Goal: Transaction & Acquisition: Book appointment/travel/reservation

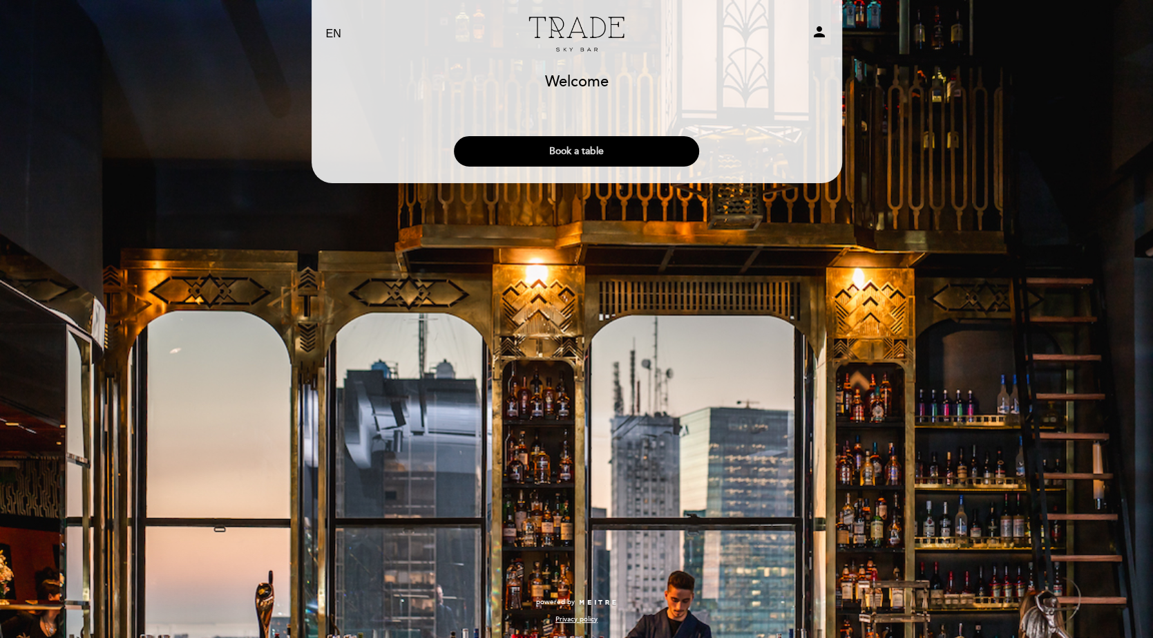
click at [577, 151] on button "Book a table" at bounding box center [576, 151] width 245 height 30
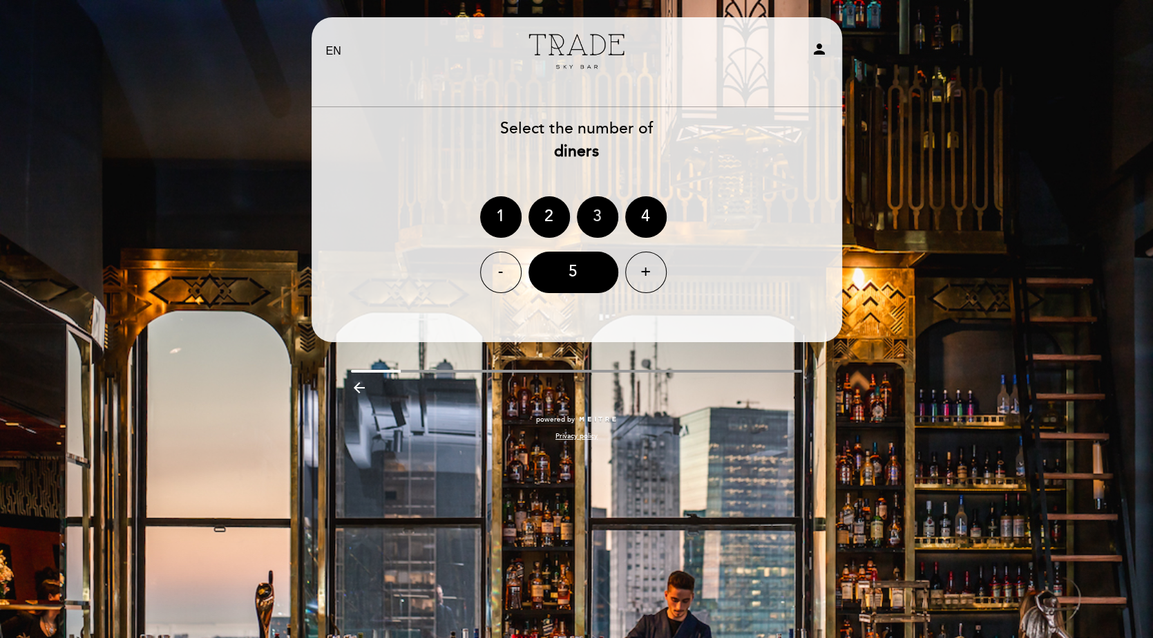
click at [586, 201] on div "3" at bounding box center [597, 216] width 41 height 41
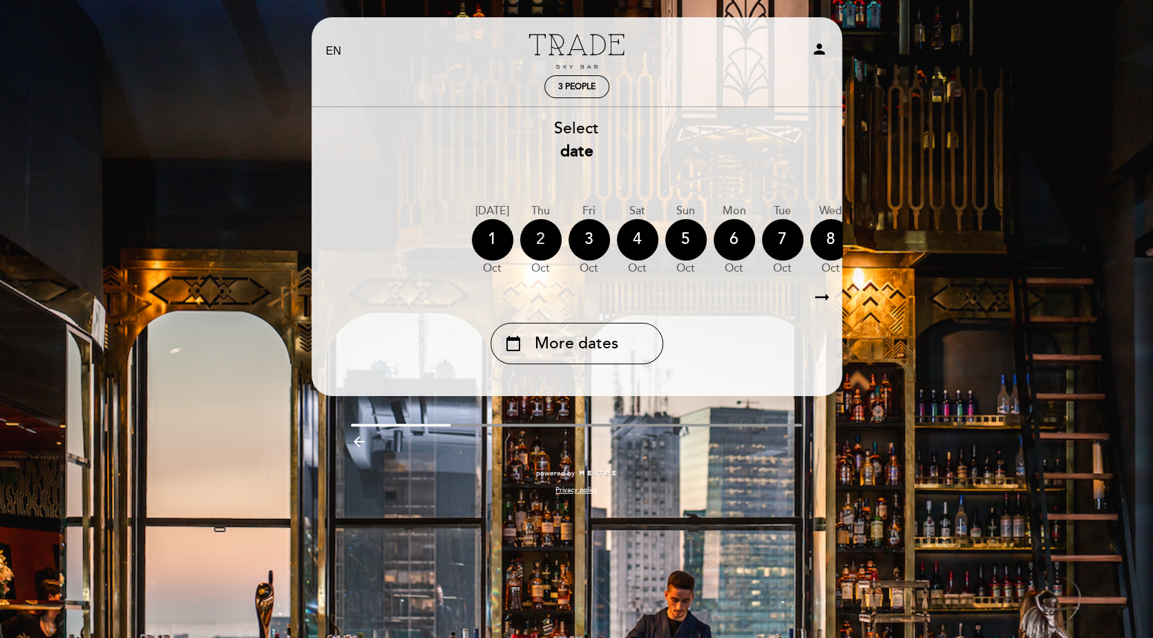
click at [547, 236] on div "2" at bounding box center [540, 239] width 41 height 41
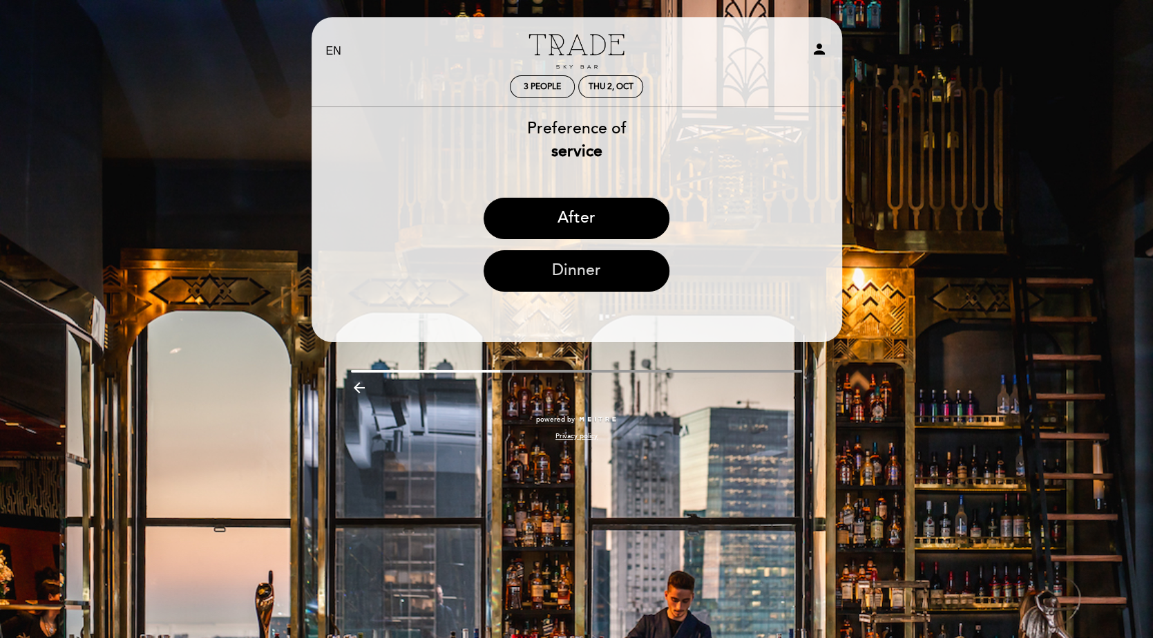
click at [572, 269] on button "Dinner" at bounding box center [577, 270] width 186 height 41
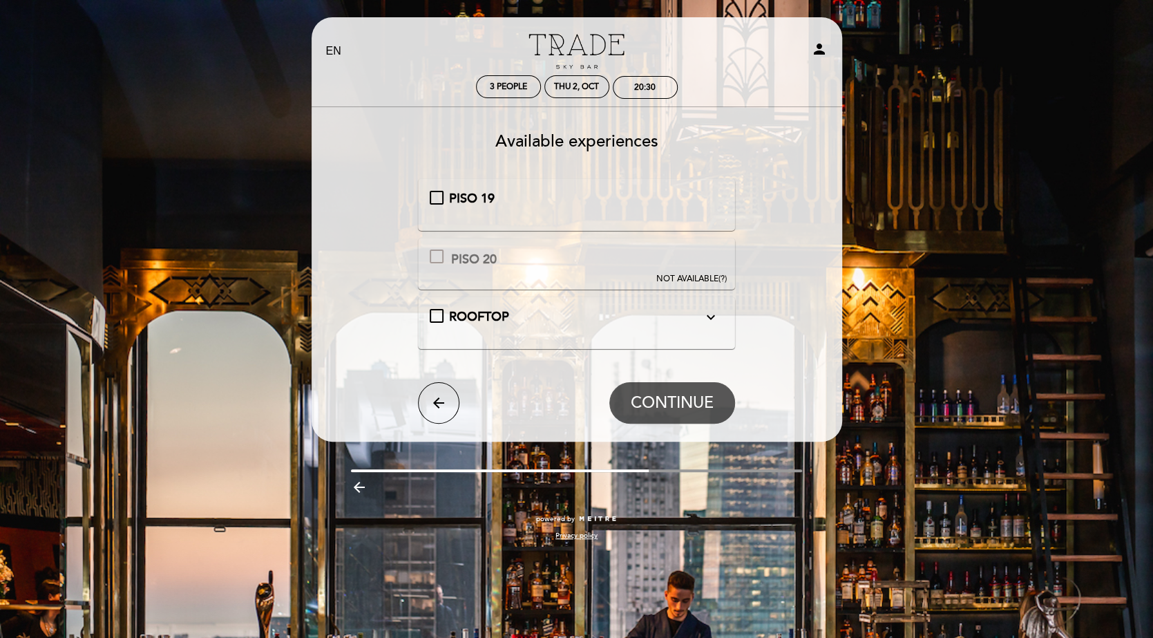
click at [712, 314] on icon "expand_more" at bounding box center [711, 317] width 17 height 17
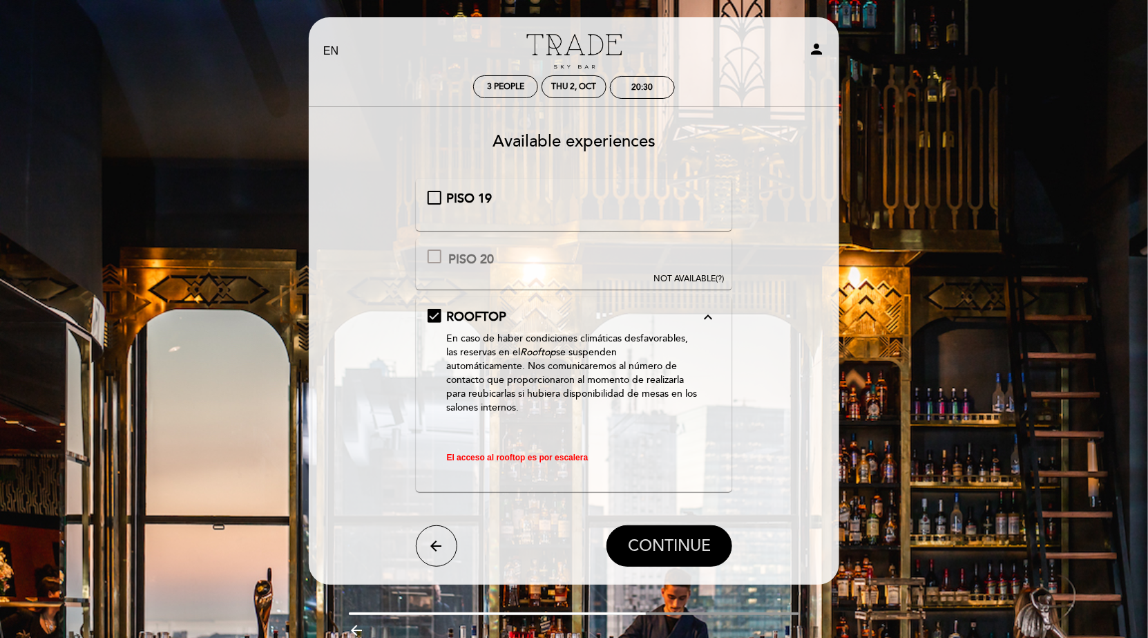
click at [676, 546] on span "CONTINUE" at bounding box center [669, 546] width 83 height 19
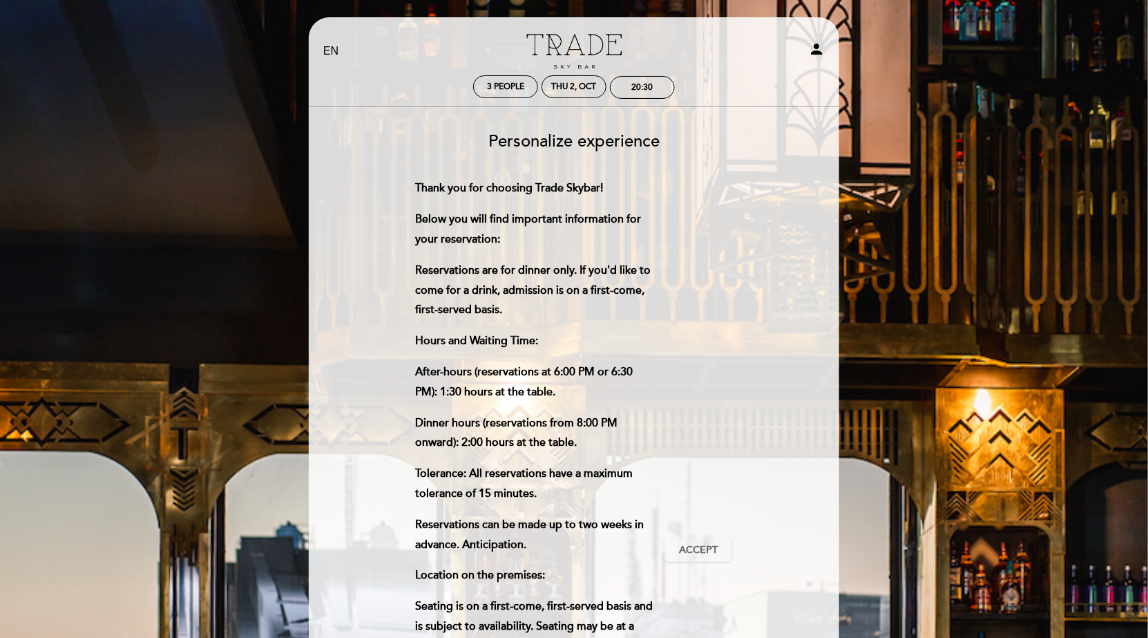
click at [940, 282] on div "EN ES PT Trade Sky Bar person 3 people Thu 2, Oct 20:30 Welcome Welcome, [PERSO…" at bounding box center [574, 558] width 1148 height 1116
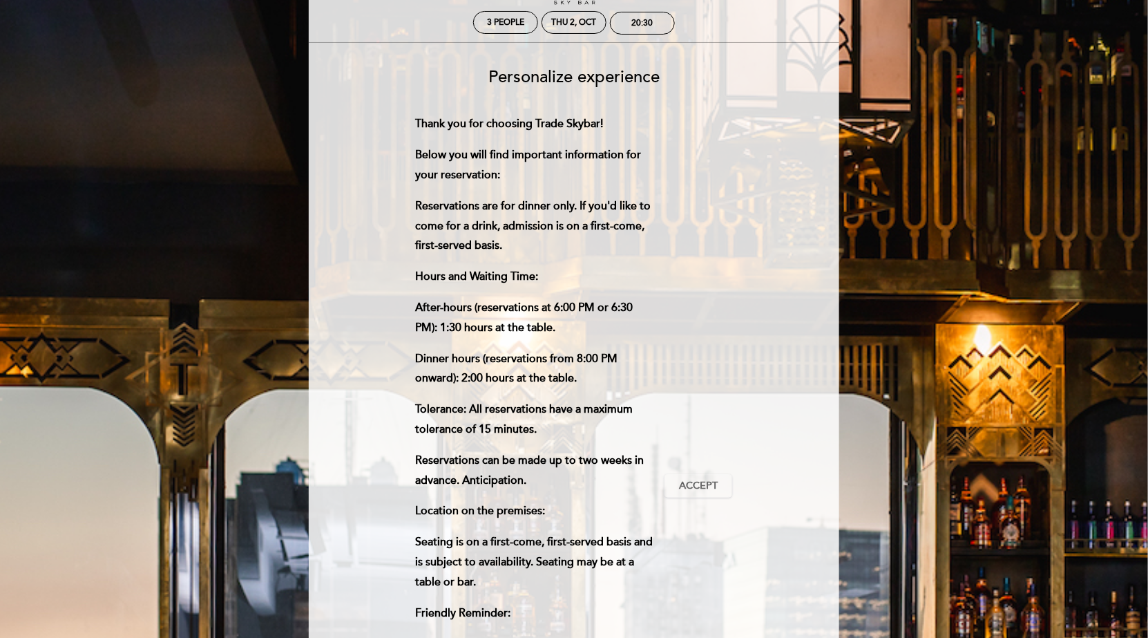
scroll to position [81, 0]
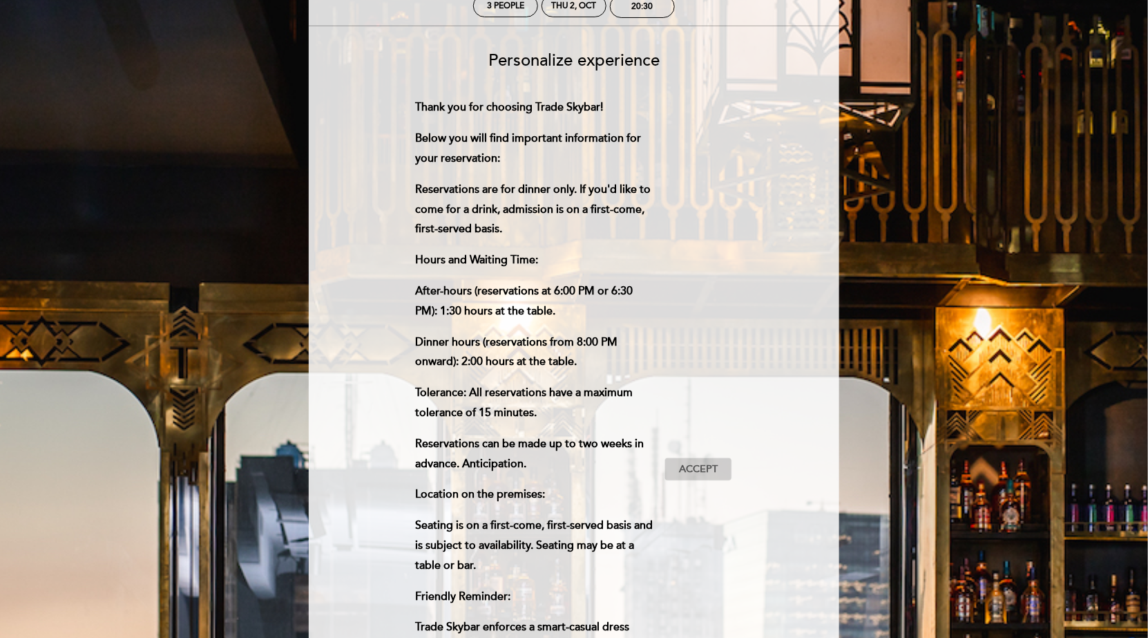
click at [698, 466] on span "Accept" at bounding box center [698, 469] width 39 height 15
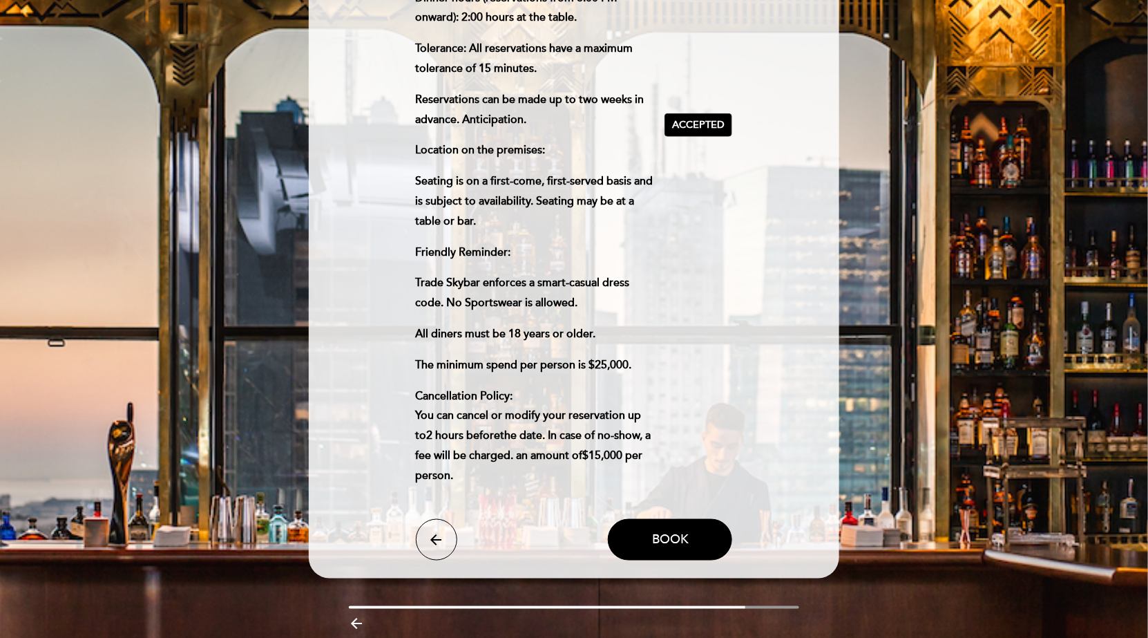
scroll to position [423, 0]
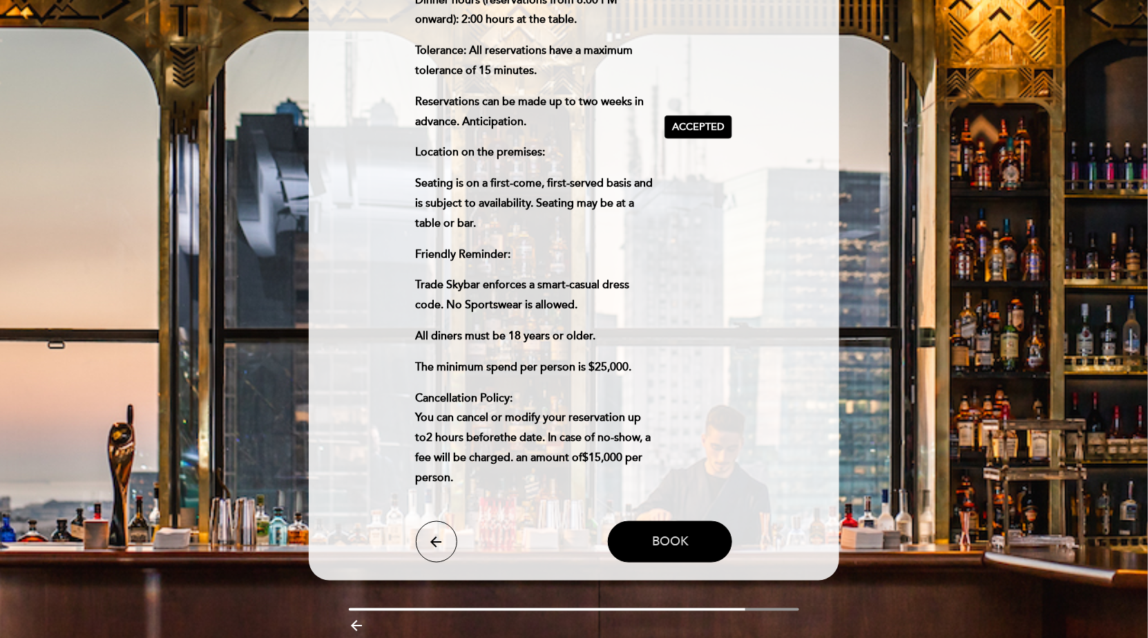
click at [671, 534] on span "Book" at bounding box center [670, 541] width 37 height 15
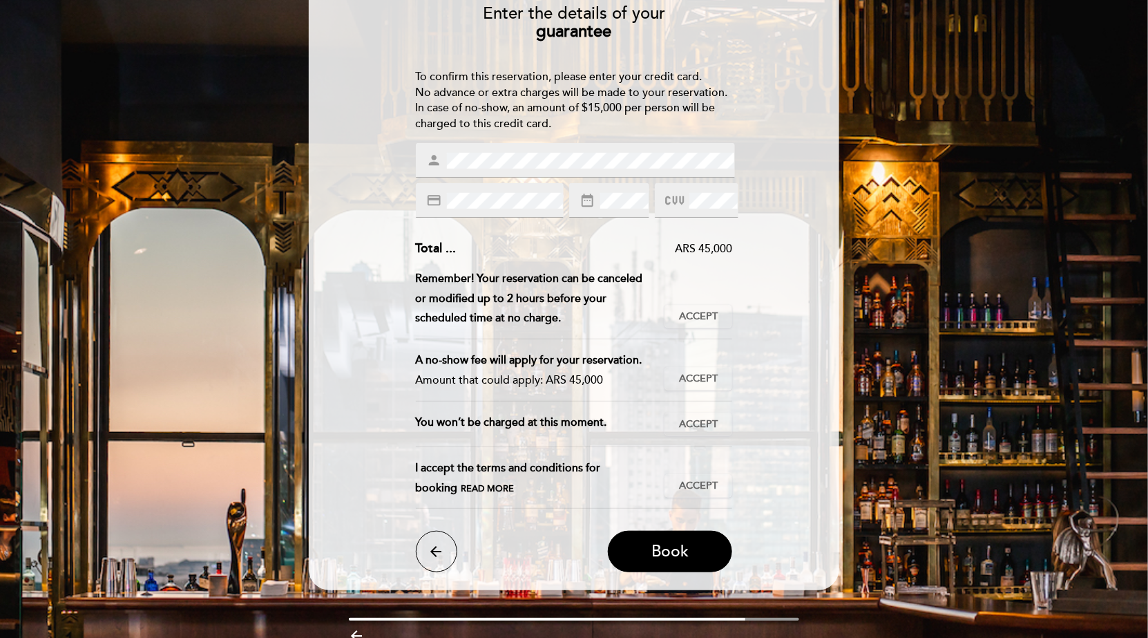
scroll to position [129, 0]
click at [704, 312] on span "Accept" at bounding box center [698, 316] width 39 height 15
click at [707, 376] on span "Accept" at bounding box center [698, 378] width 39 height 15
click at [703, 418] on span "Accept" at bounding box center [698, 424] width 39 height 15
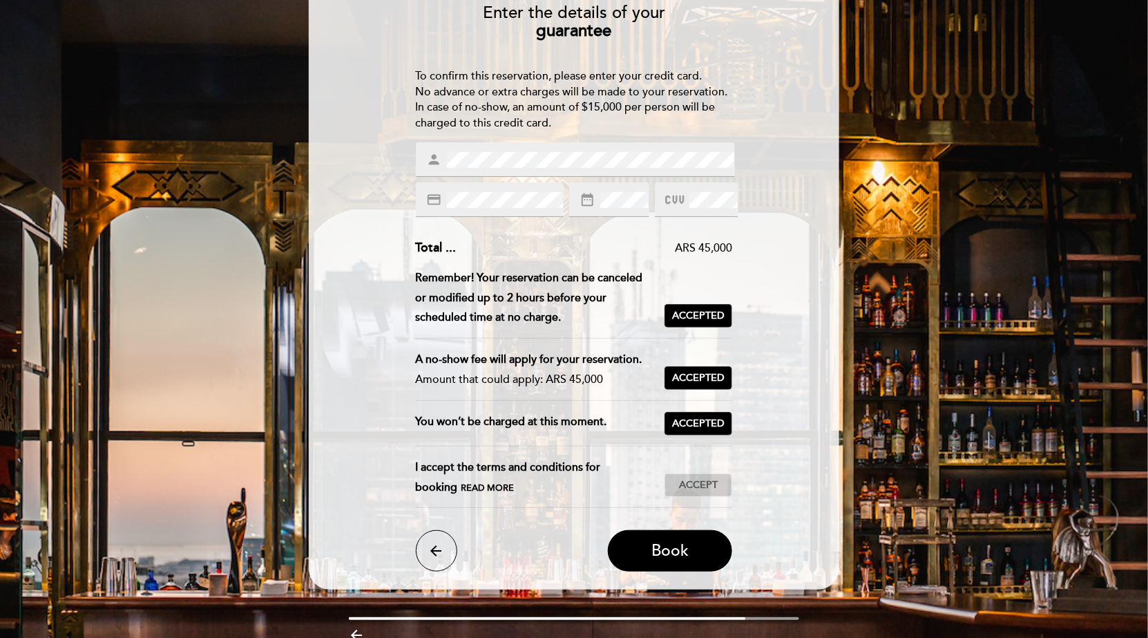
click at [703, 482] on span "Accept" at bounding box center [698, 485] width 39 height 15
click at [663, 548] on span "Book" at bounding box center [669, 551] width 37 height 19
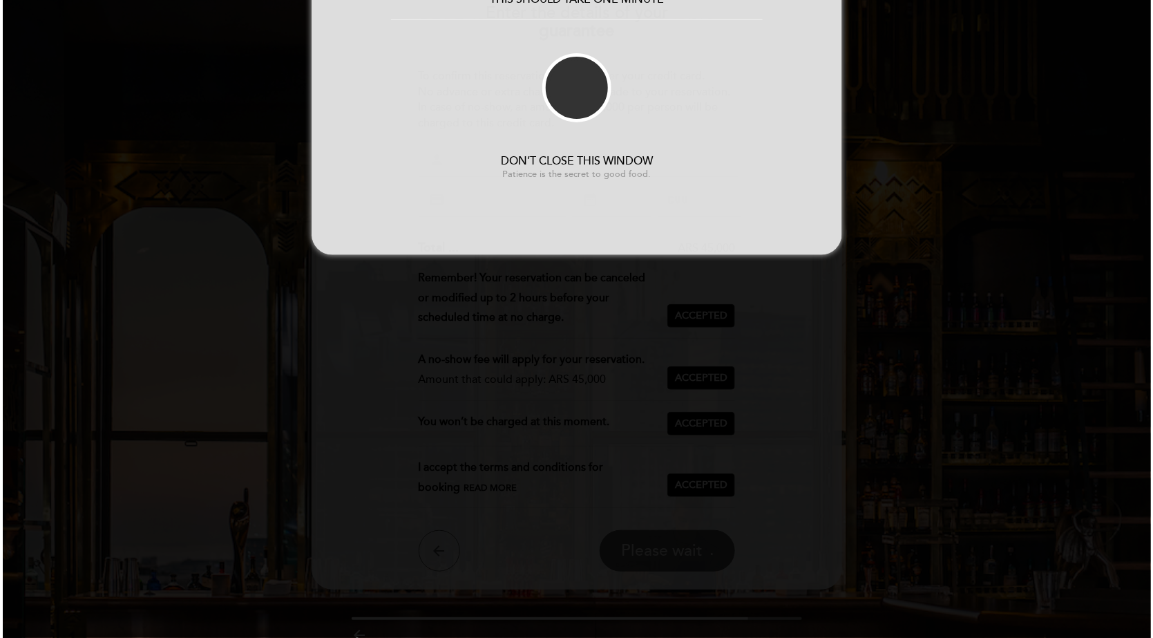
scroll to position [0, 0]
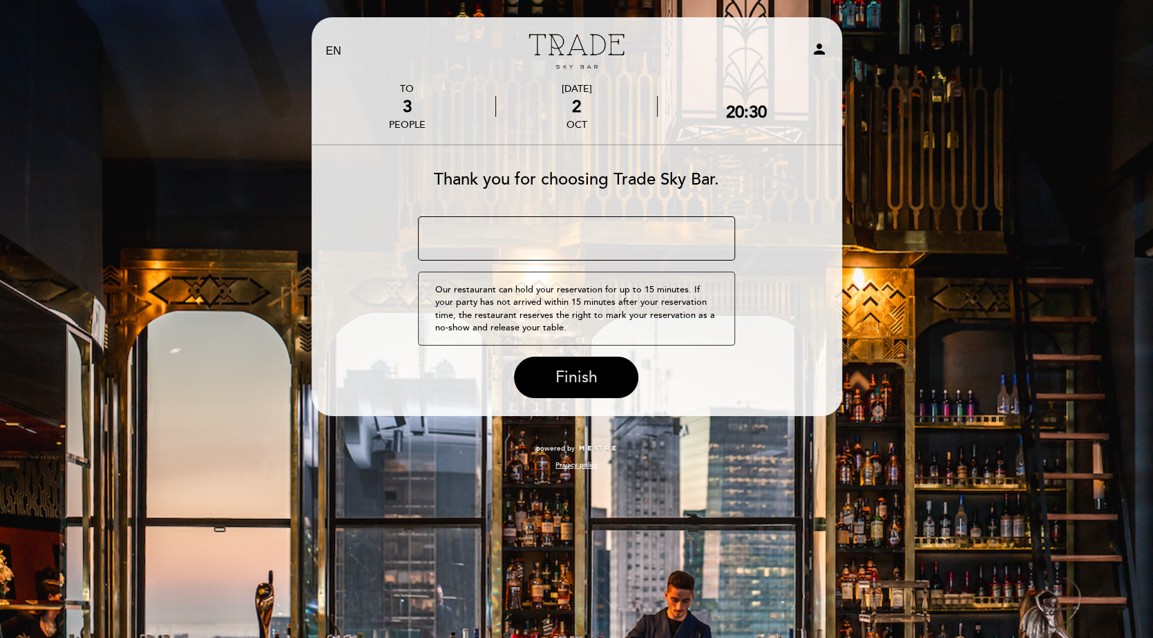
click at [584, 374] on span "Finish" at bounding box center [576, 377] width 42 height 19
